Goal: Task Accomplishment & Management: Use online tool/utility

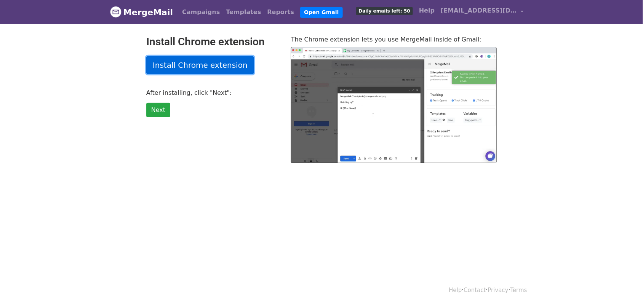
click at [227, 67] on link "Install Chrome extension" at bounding box center [200, 65] width 108 height 18
type input "11.29"
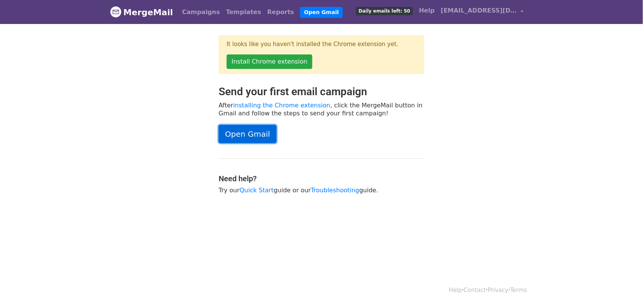
click at [263, 136] on link "Open Gmail" at bounding box center [248, 134] width 58 height 18
